Goal: Transaction & Acquisition: Purchase product/service

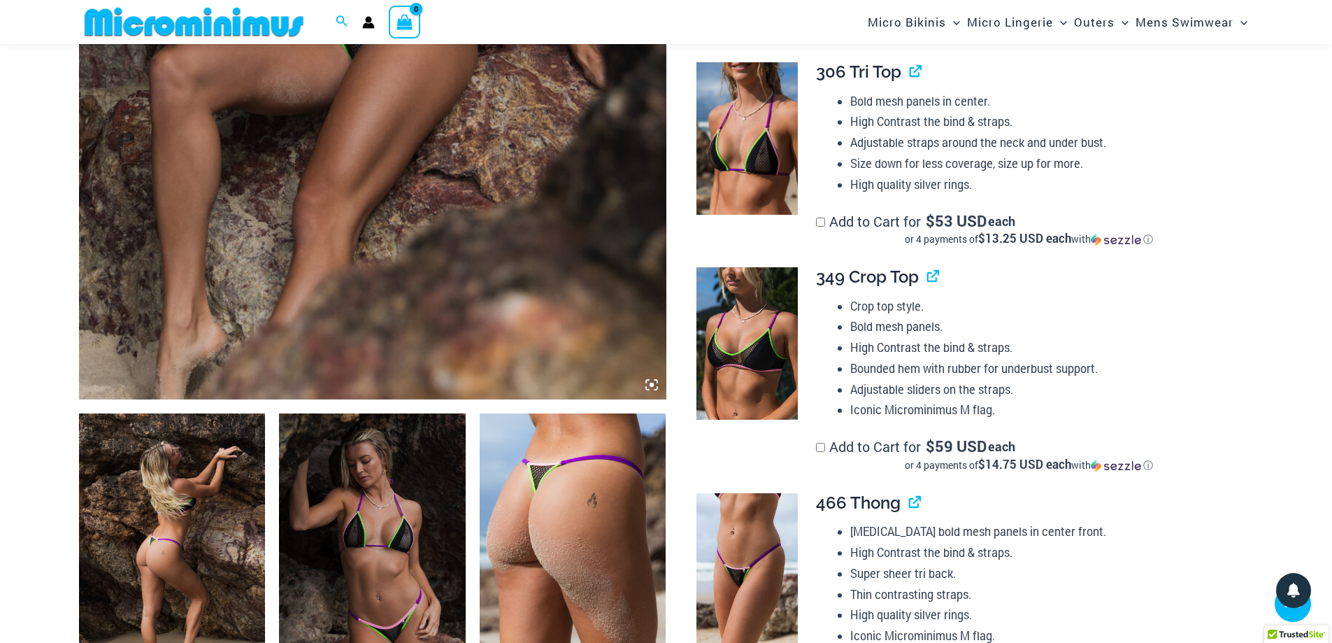
scroll to position [837, 0]
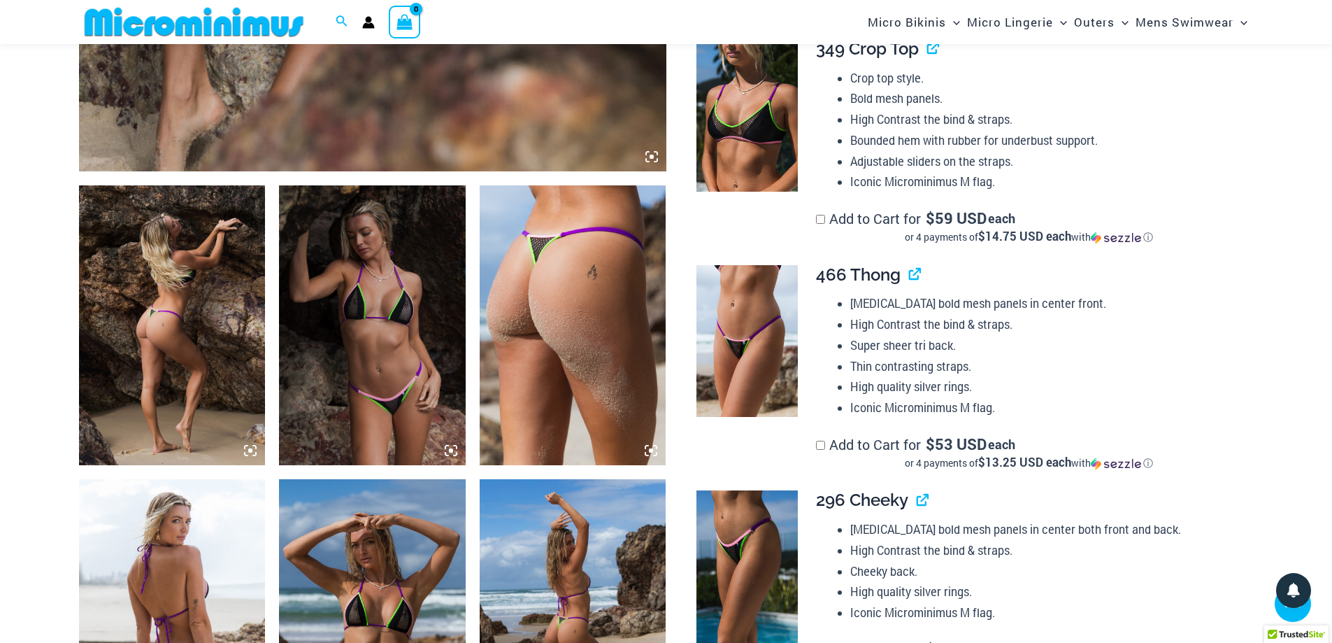
click at [165, 340] on img at bounding box center [172, 325] width 187 height 280
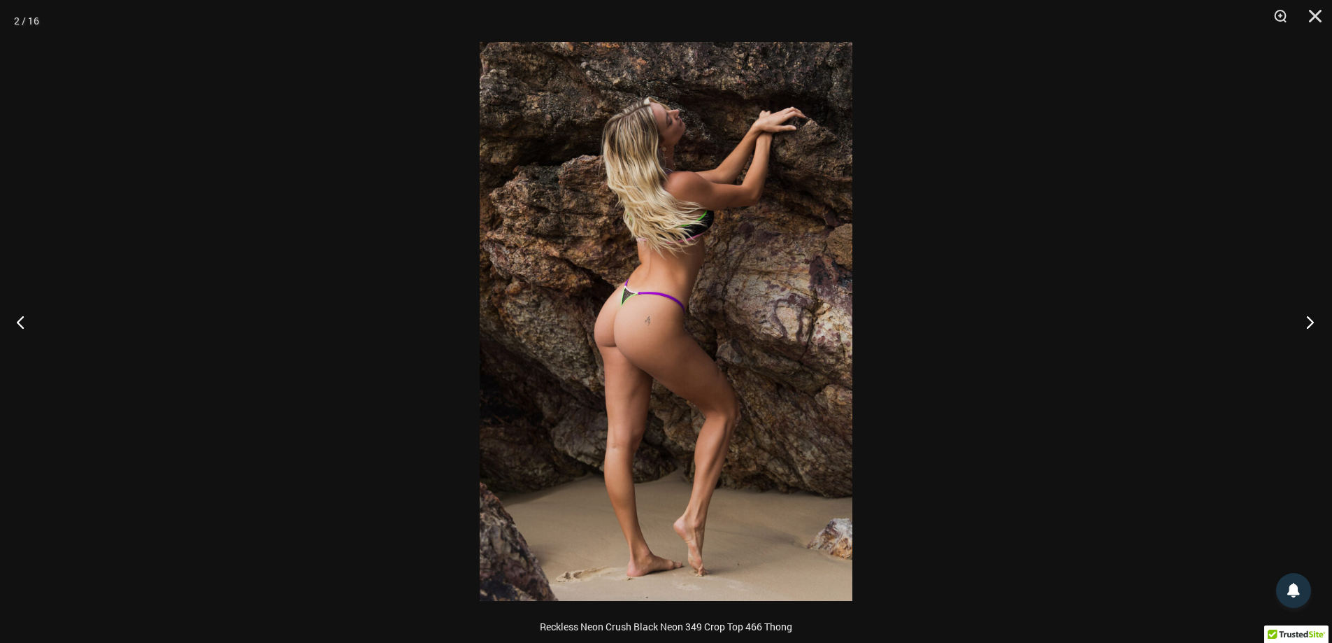
click at [1308, 323] on button "Next" at bounding box center [1306, 322] width 52 height 70
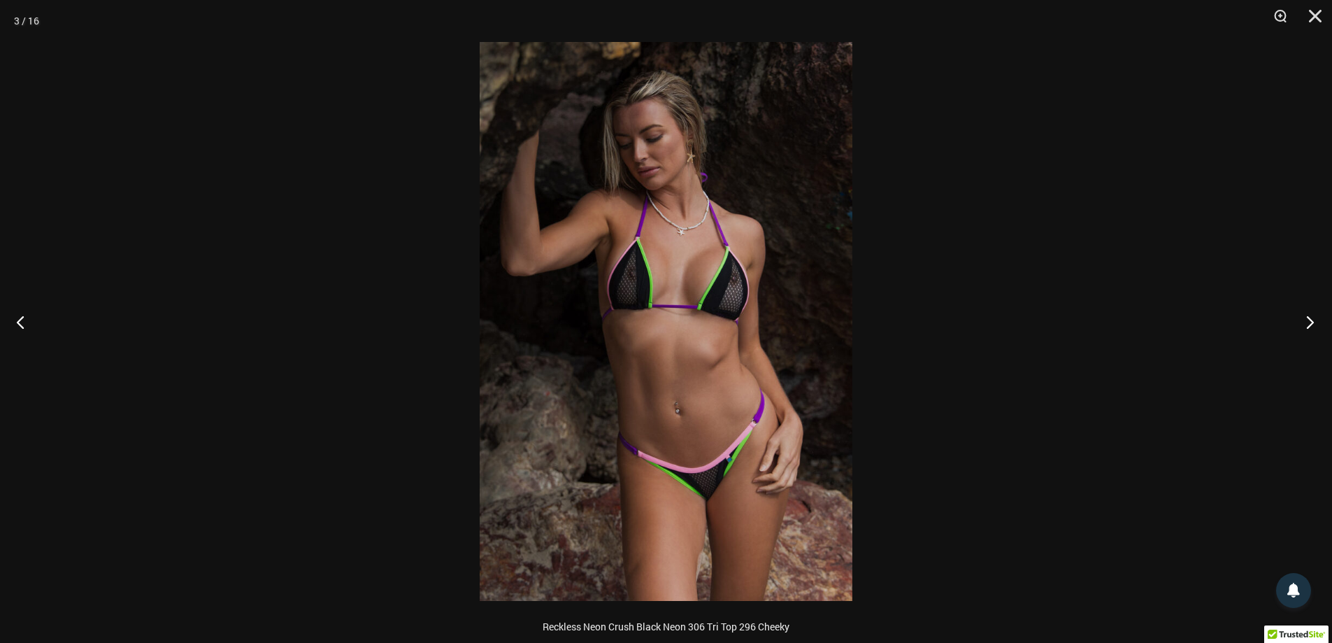
click at [1308, 323] on button "Next" at bounding box center [1306, 322] width 52 height 70
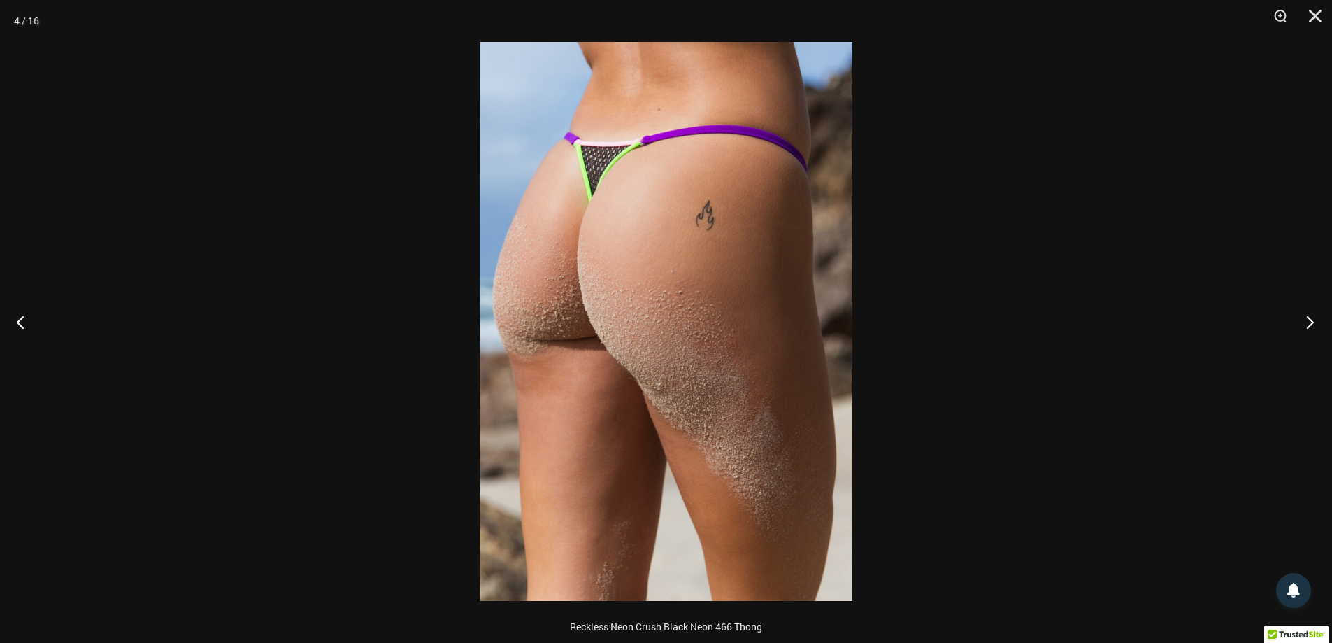
click at [1308, 323] on button "Next" at bounding box center [1306, 322] width 52 height 70
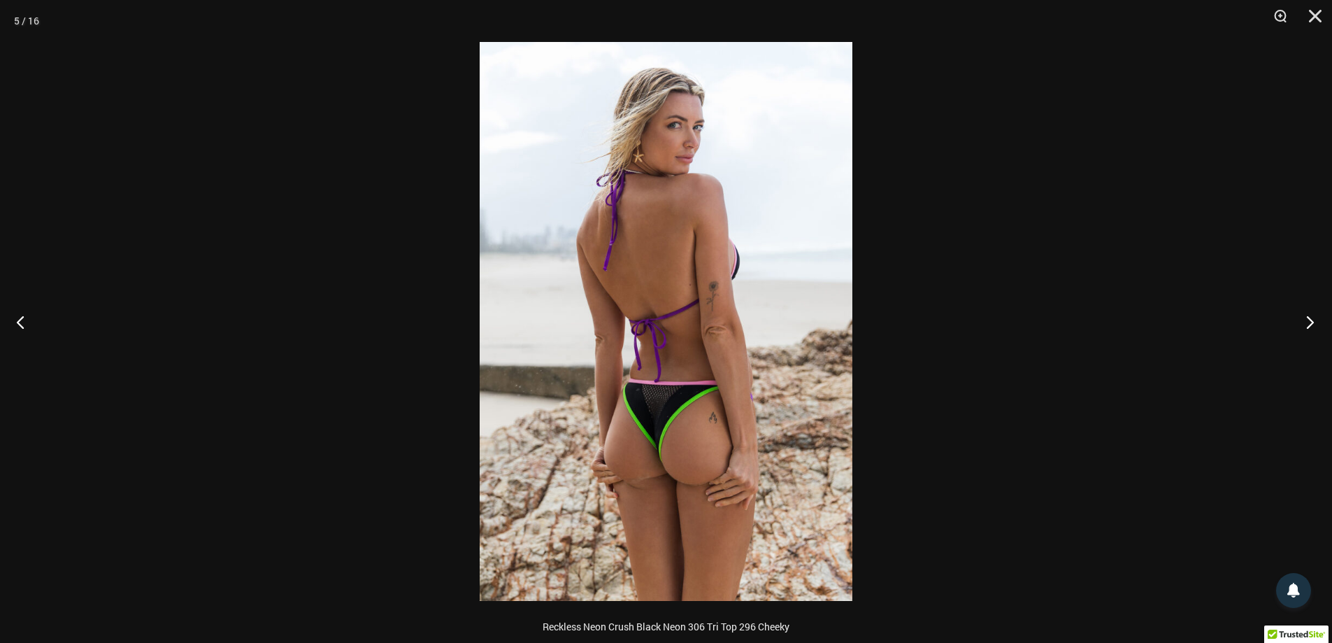
click at [1308, 323] on button "Next" at bounding box center [1306, 322] width 52 height 70
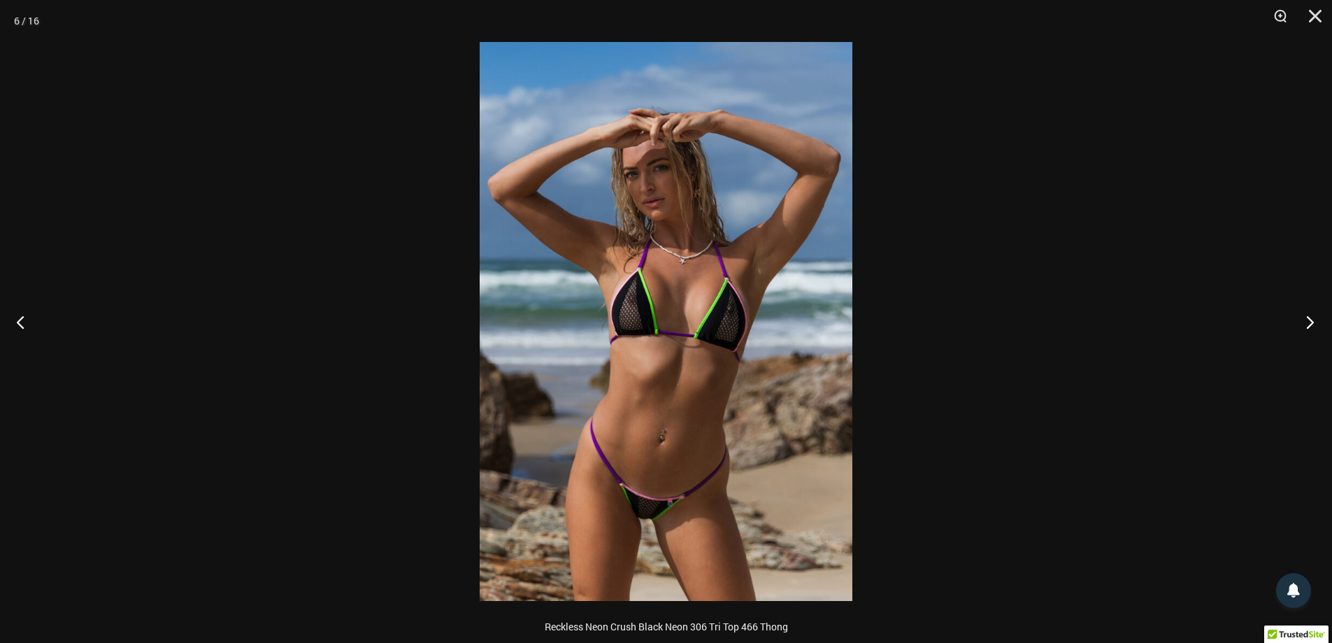
click at [1308, 323] on button "Next" at bounding box center [1306, 322] width 52 height 70
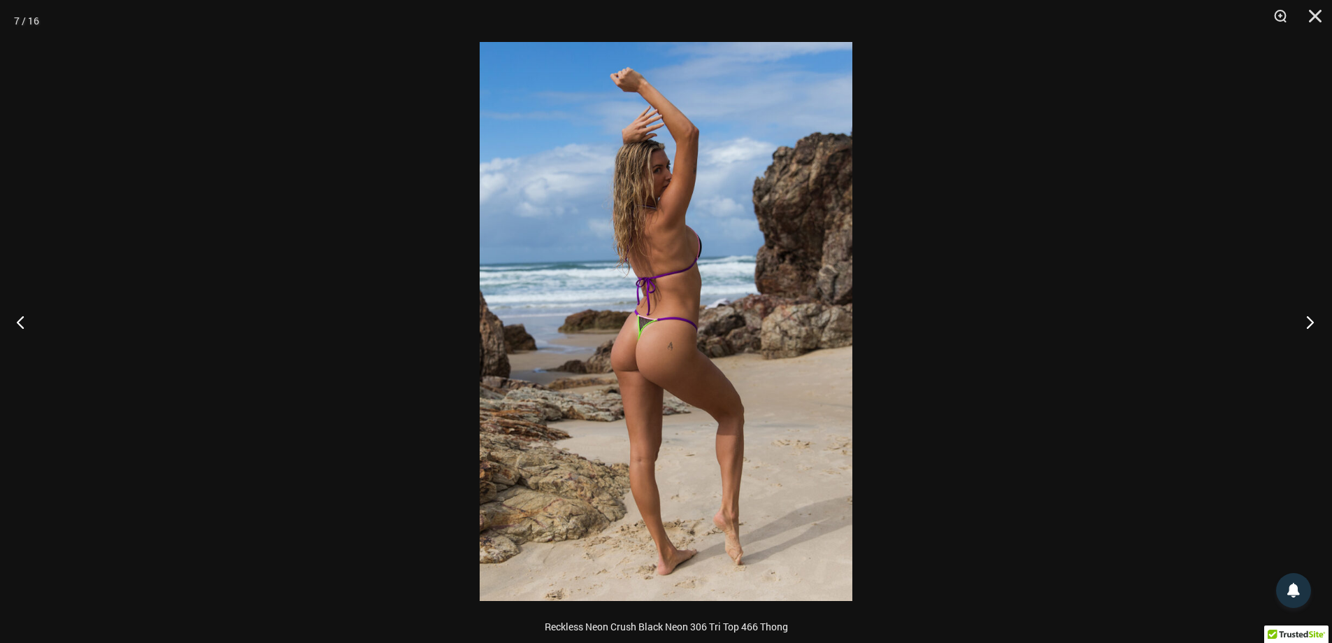
click at [1308, 323] on button "Next" at bounding box center [1306, 322] width 52 height 70
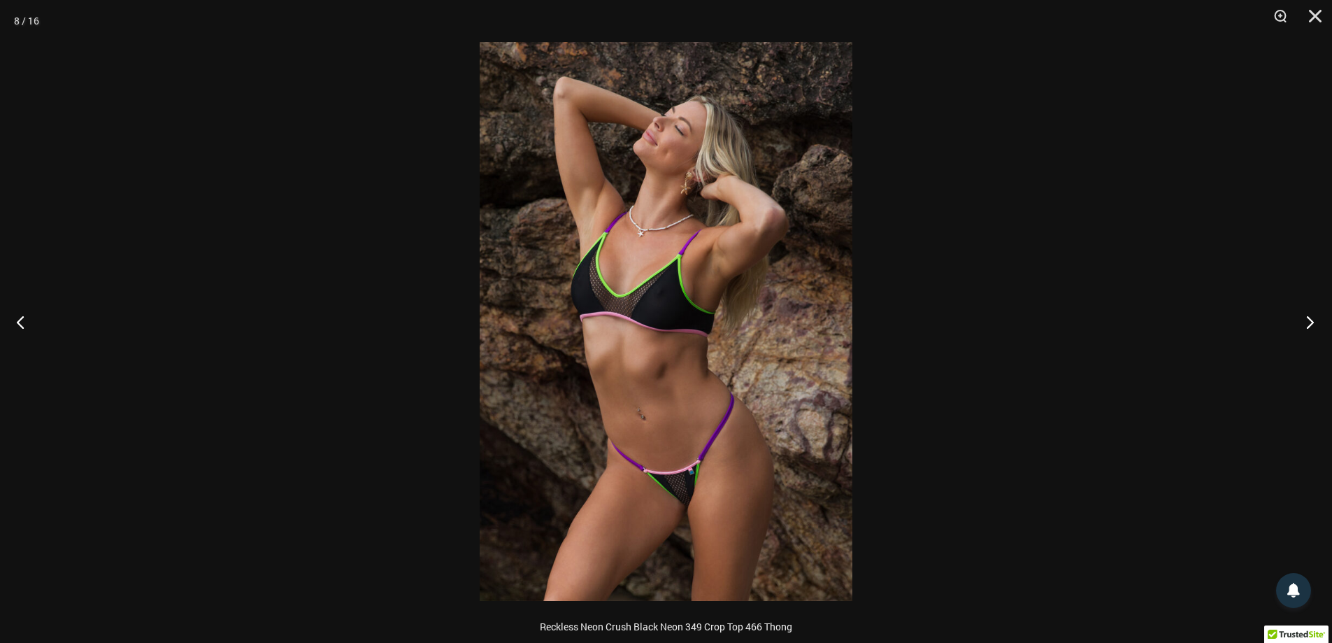
click at [1308, 323] on button "Next" at bounding box center [1306, 322] width 52 height 70
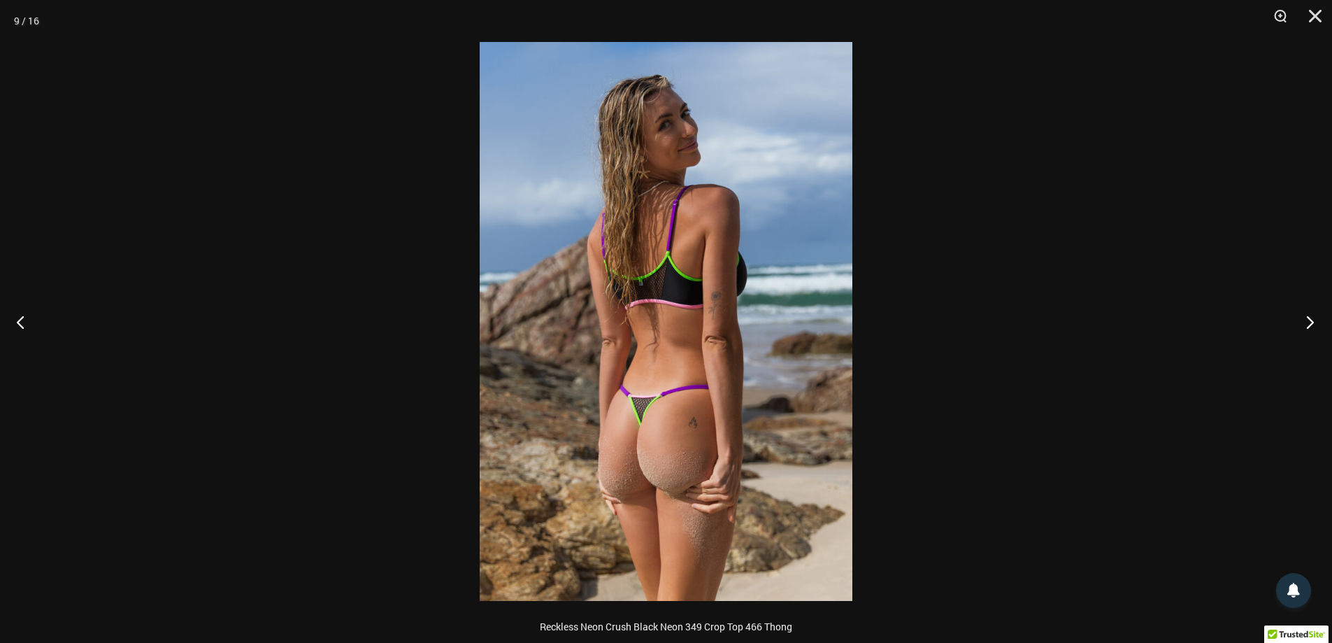
click at [1308, 323] on button "Next" at bounding box center [1306, 322] width 52 height 70
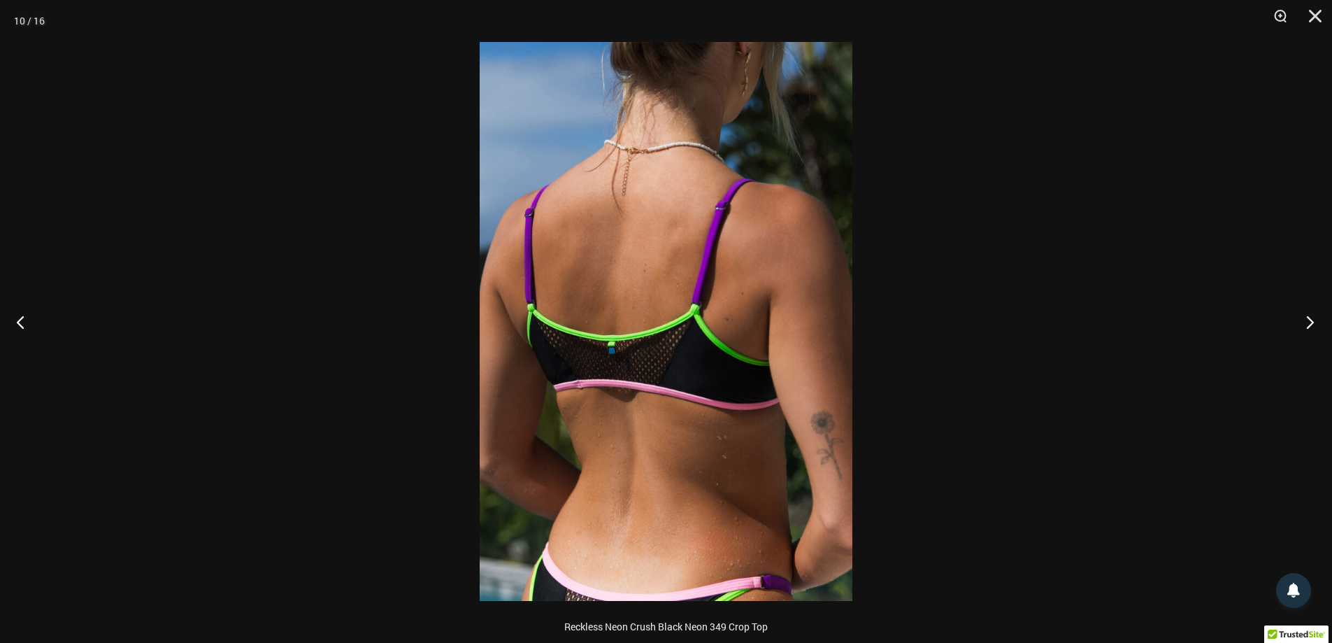
click at [1308, 323] on button "Next" at bounding box center [1306, 322] width 52 height 70
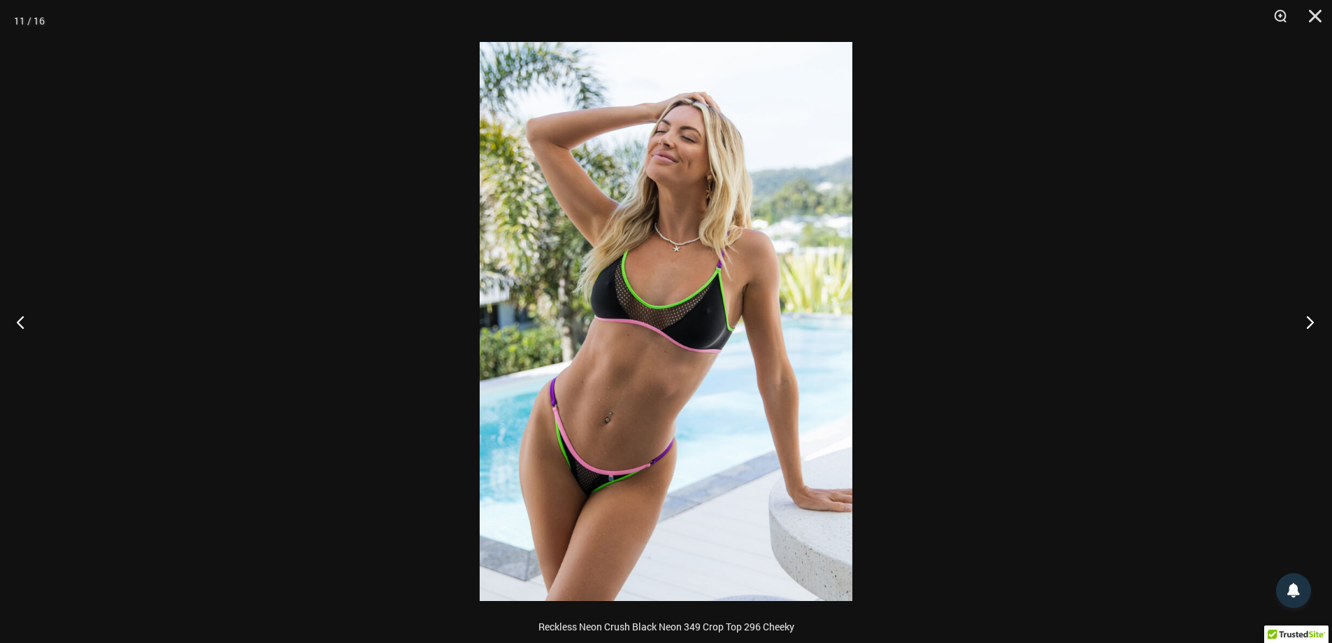
click at [1308, 323] on button "Next" at bounding box center [1306, 322] width 52 height 70
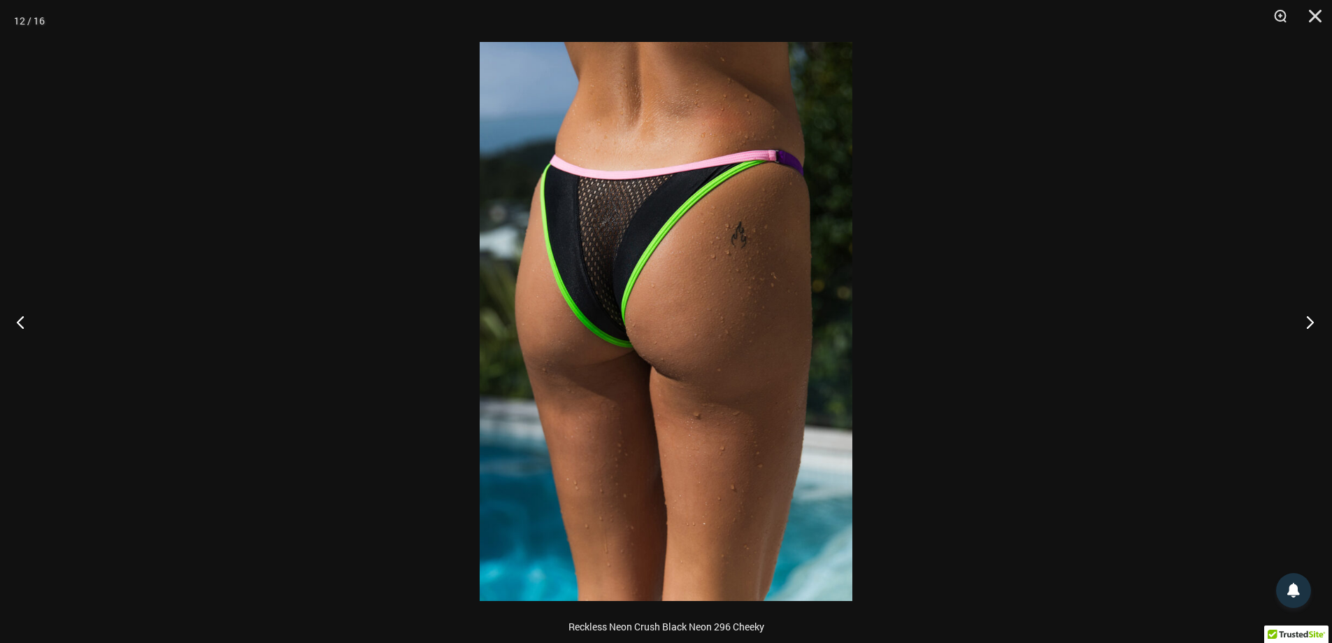
click at [1308, 323] on button "Next" at bounding box center [1306, 322] width 52 height 70
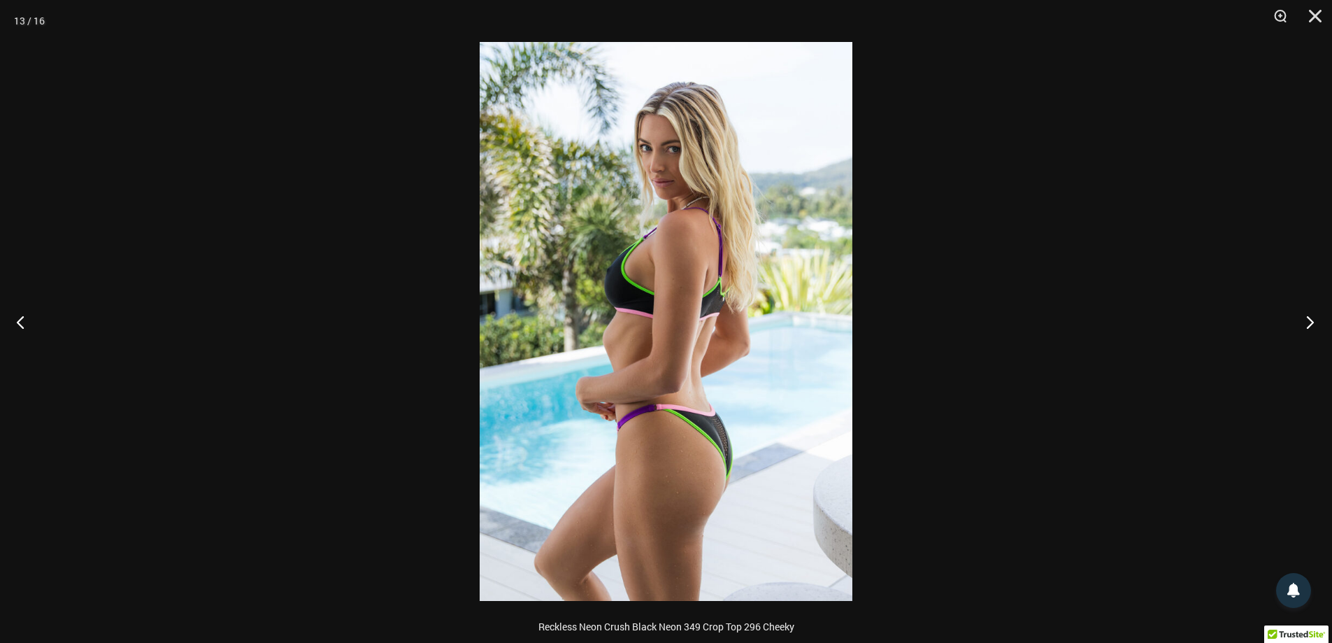
click at [1308, 323] on button "Next" at bounding box center [1306, 322] width 52 height 70
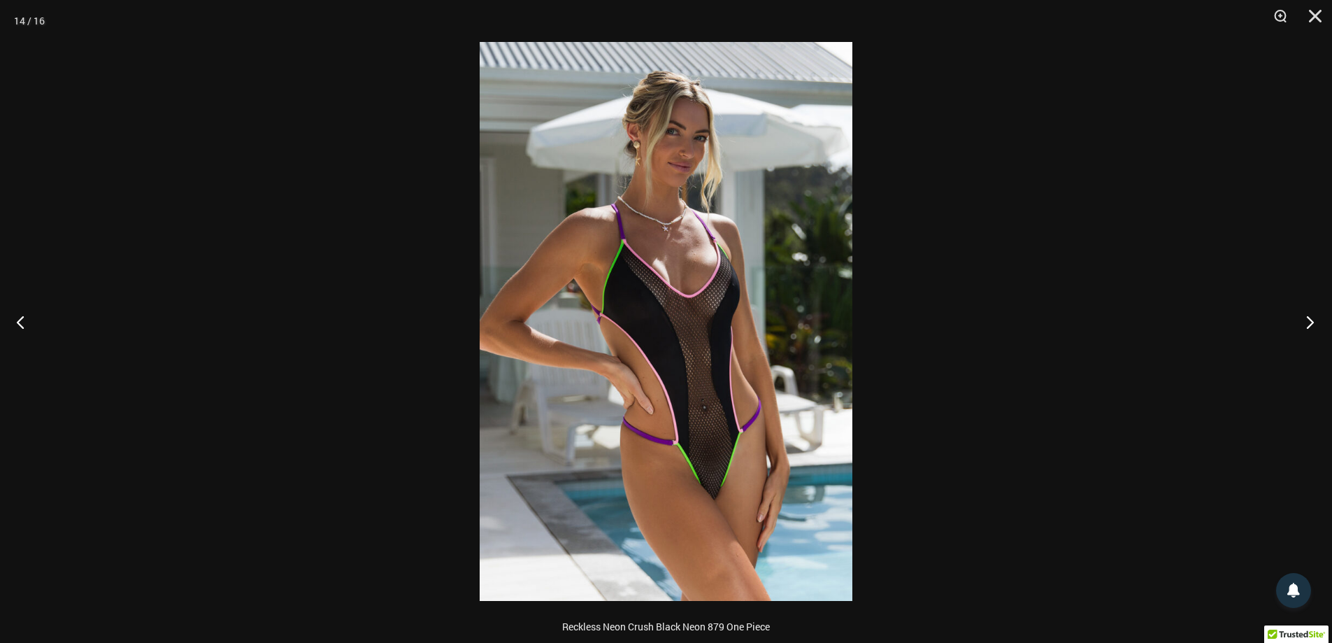
click at [1308, 323] on button "Next" at bounding box center [1306, 322] width 52 height 70
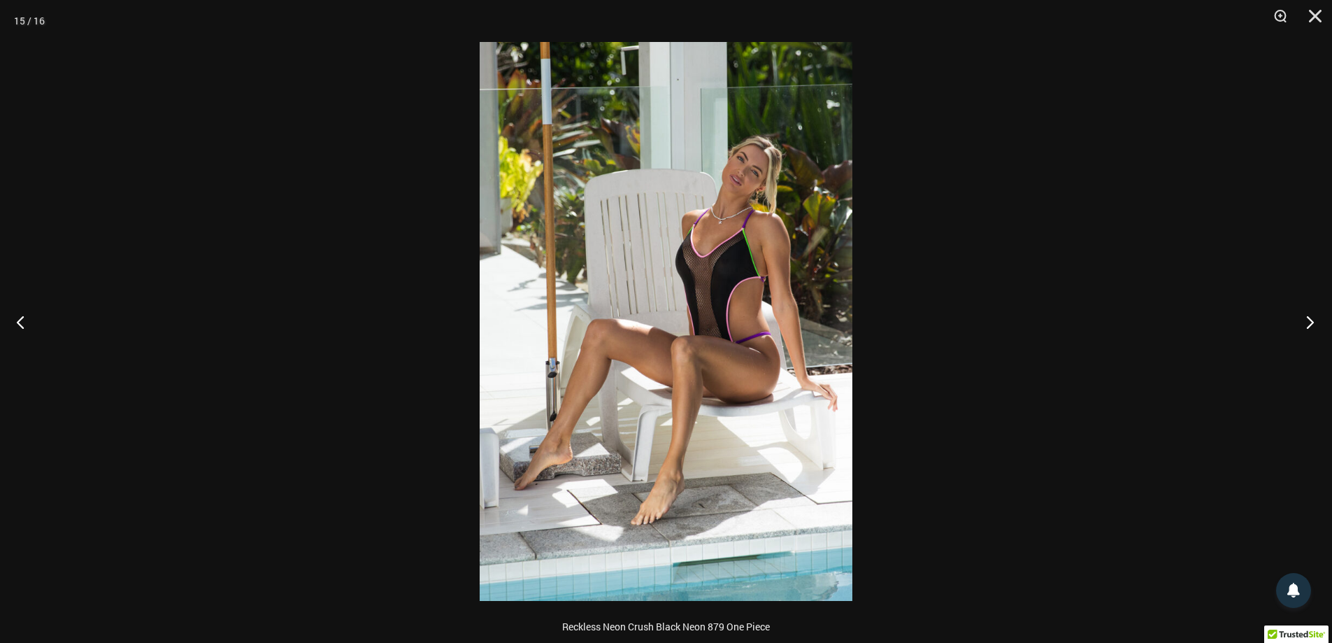
click at [1308, 323] on button "Next" at bounding box center [1306, 322] width 52 height 70
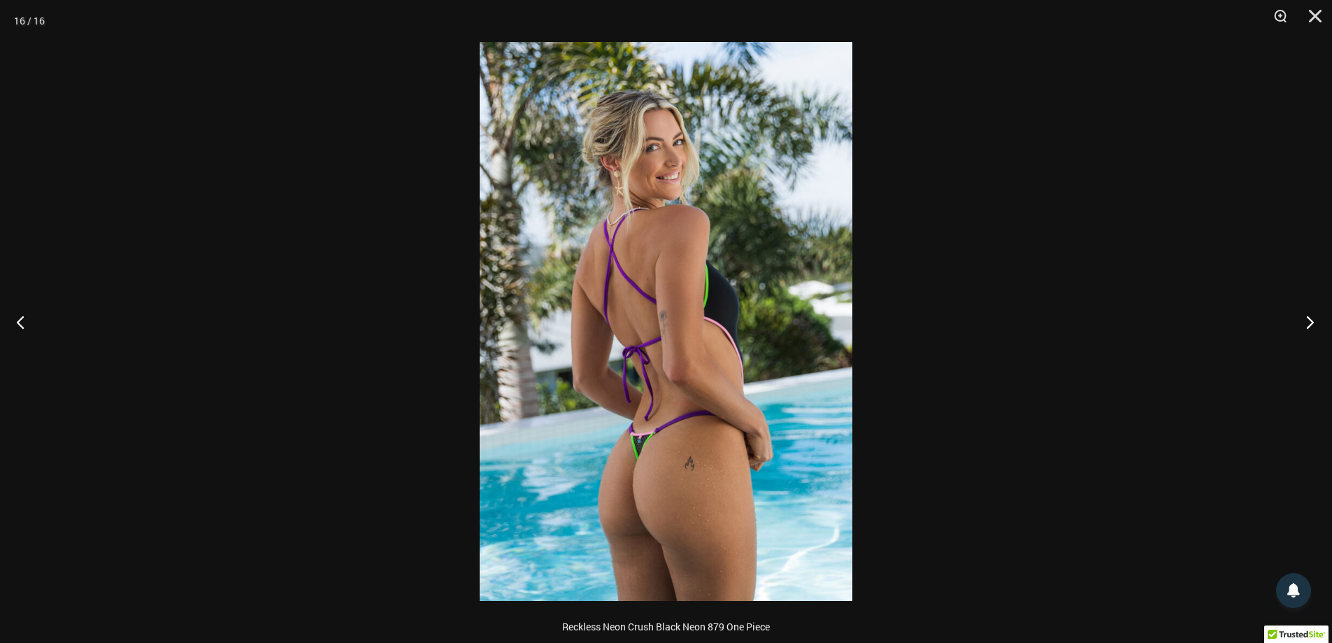
click at [1308, 323] on button "Next" at bounding box center [1306, 322] width 52 height 70
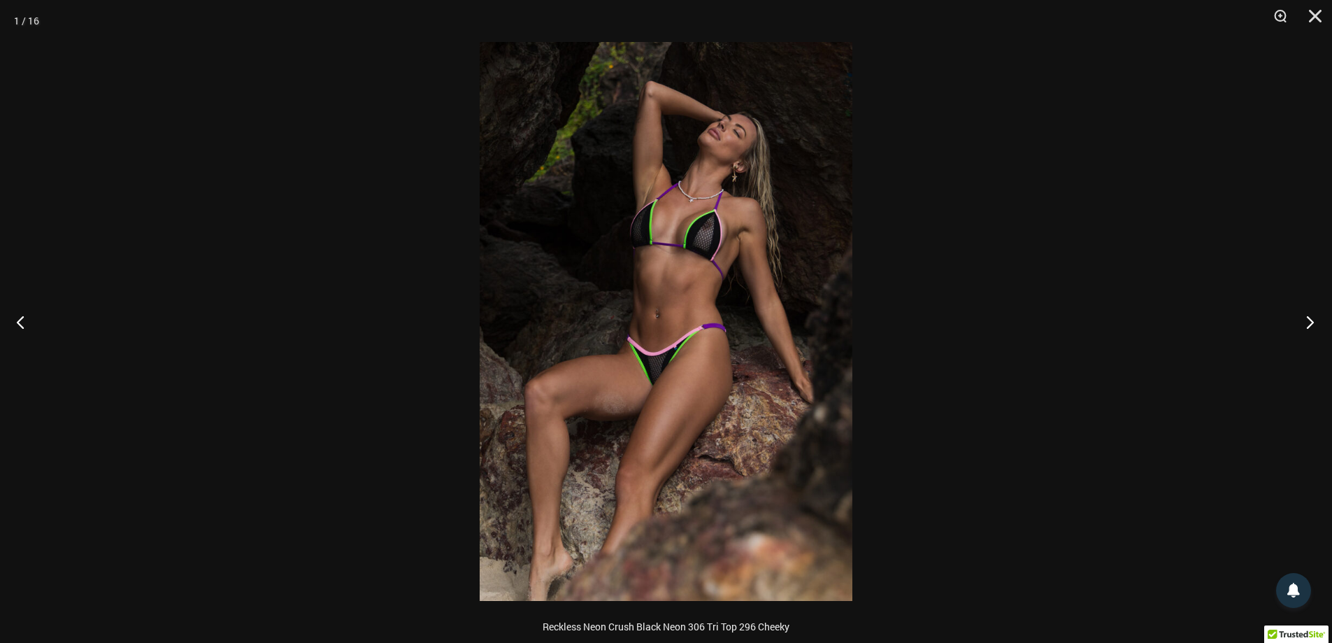
click at [1308, 323] on button "Next" at bounding box center [1306, 322] width 52 height 70
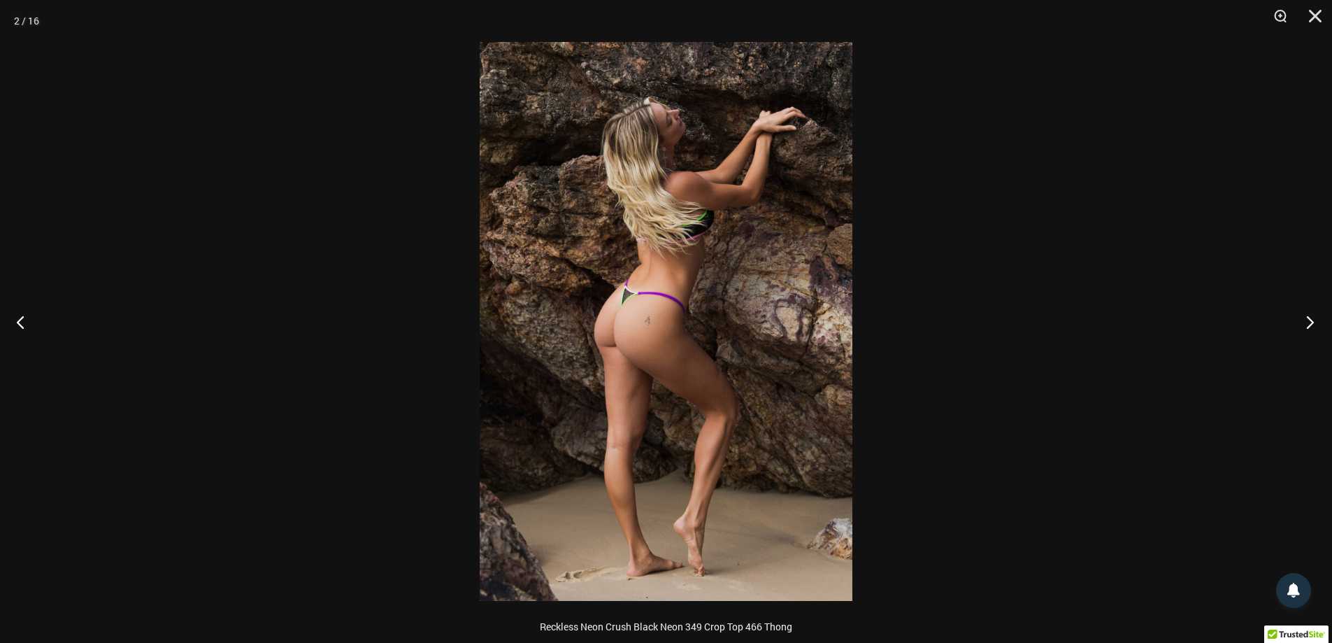
click at [1308, 323] on button "Next" at bounding box center [1306, 322] width 52 height 70
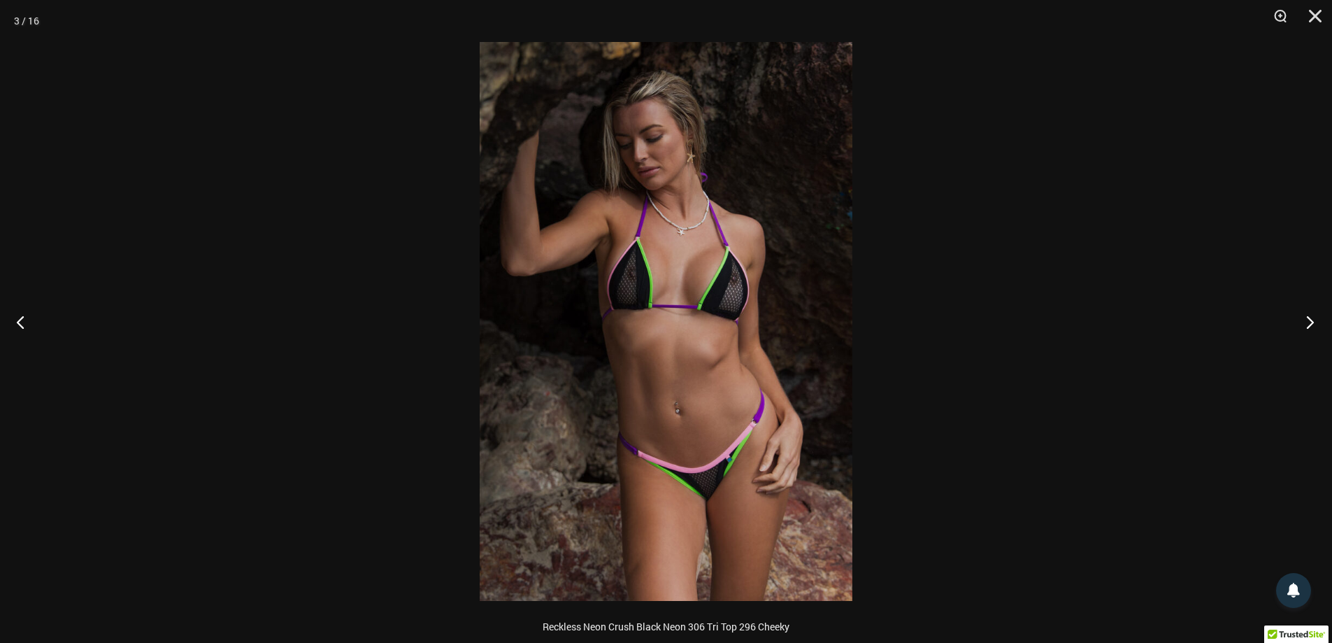
click at [1308, 323] on button "Next" at bounding box center [1306, 322] width 52 height 70
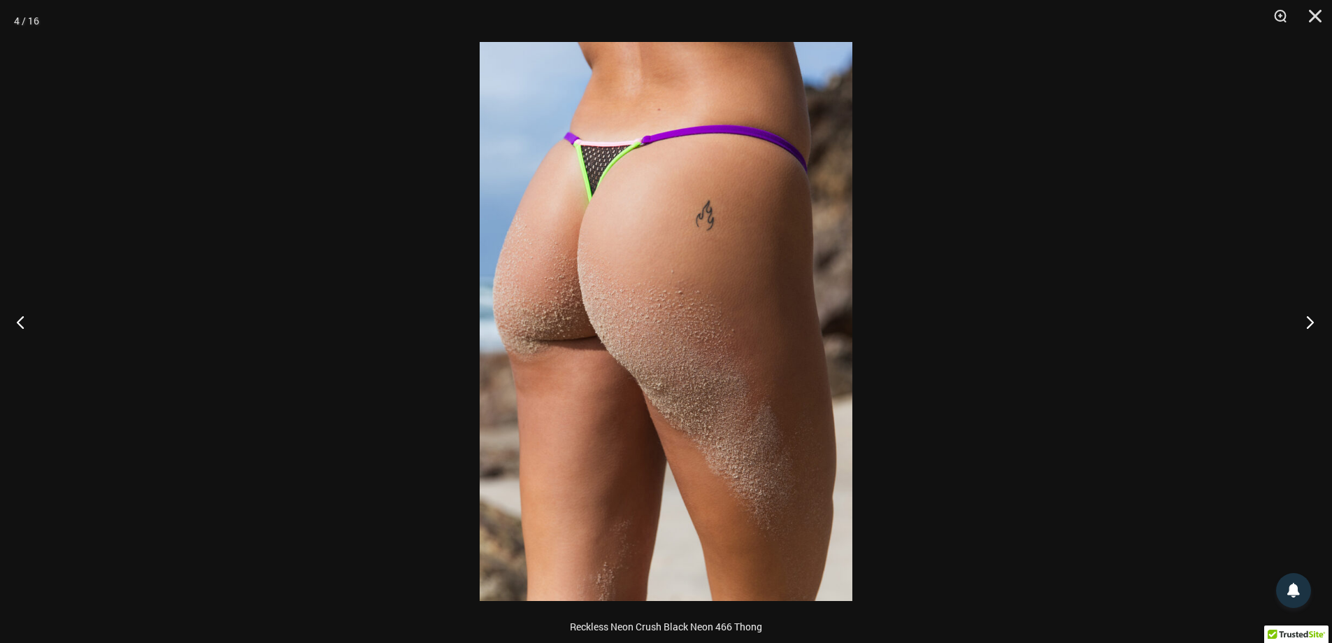
click at [1308, 323] on button "Next" at bounding box center [1306, 322] width 52 height 70
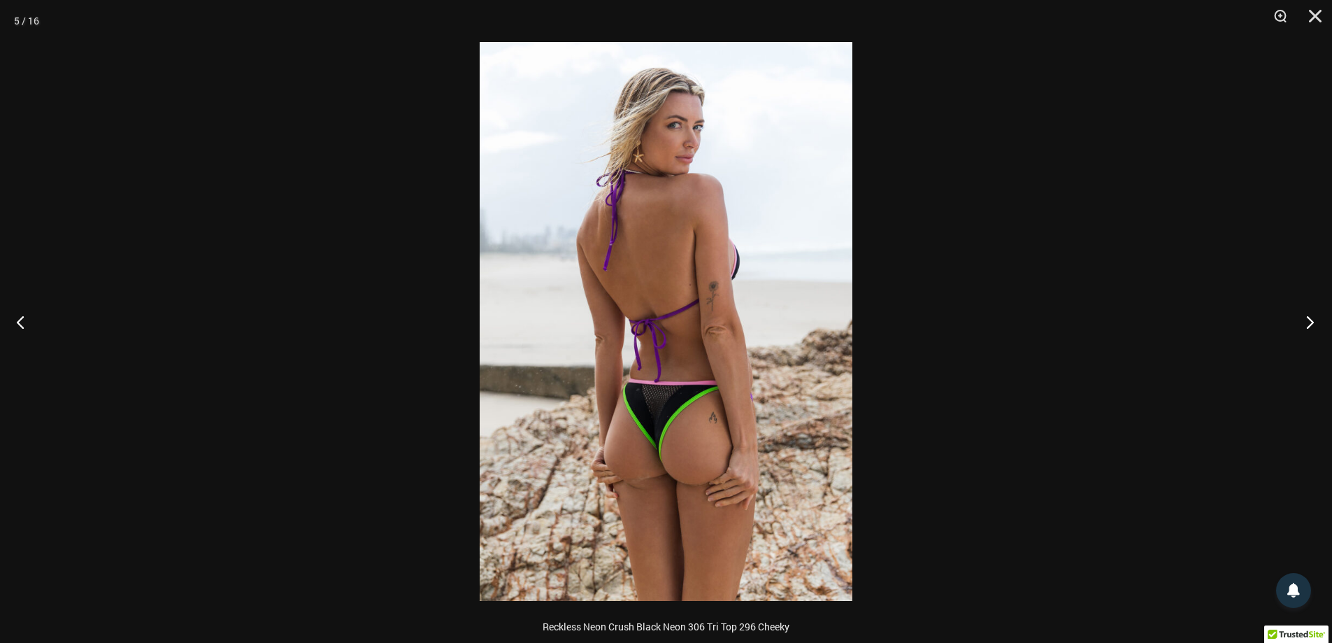
click at [1308, 323] on button "Next" at bounding box center [1306, 322] width 52 height 70
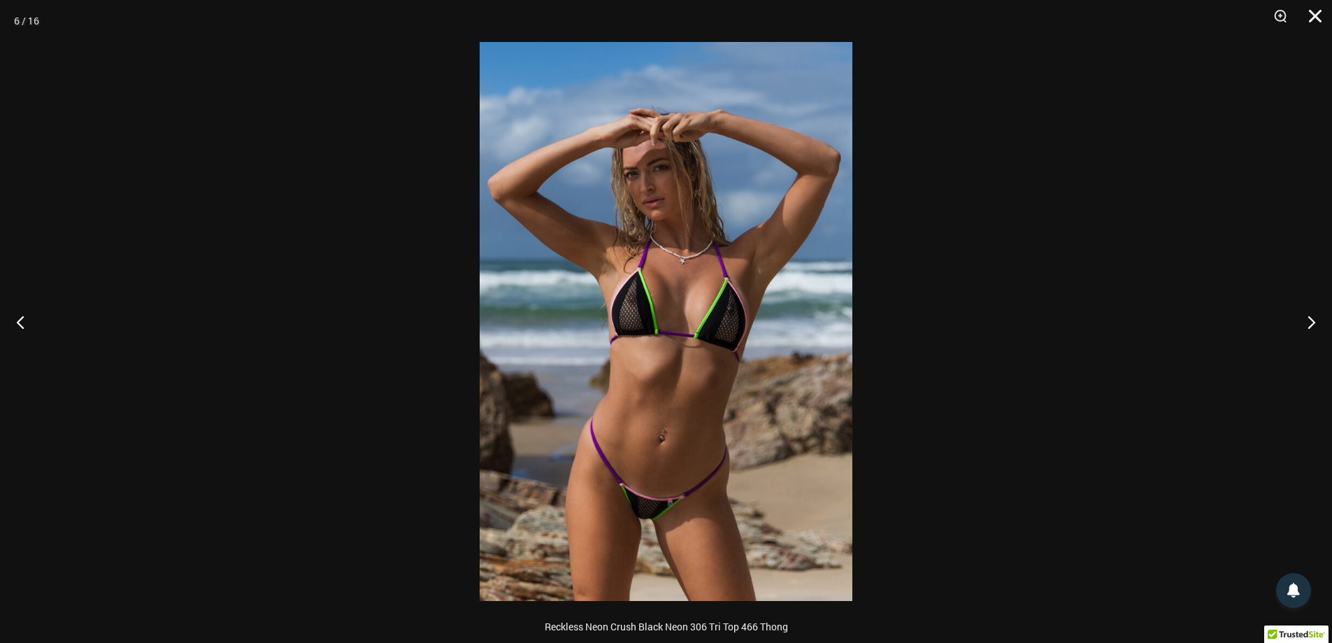
click at [1314, 13] on button "Close" at bounding box center [1310, 21] width 35 height 42
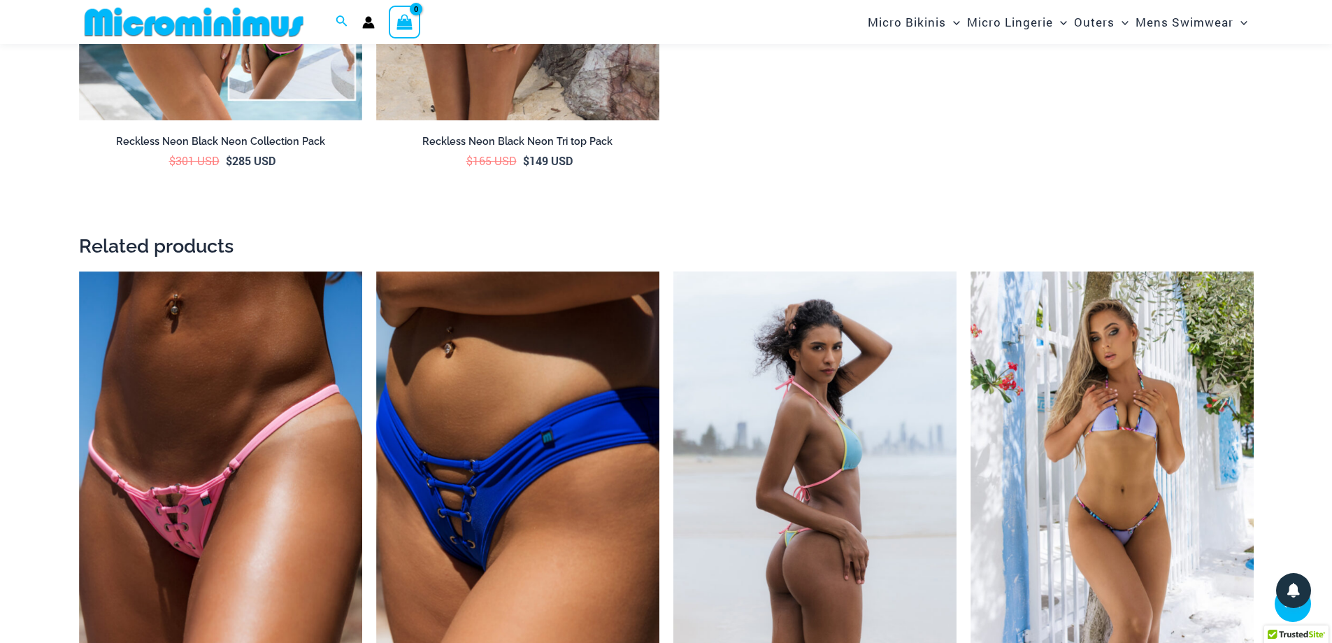
scroll to position [2865, 0]
